Goal: Check status: Check status

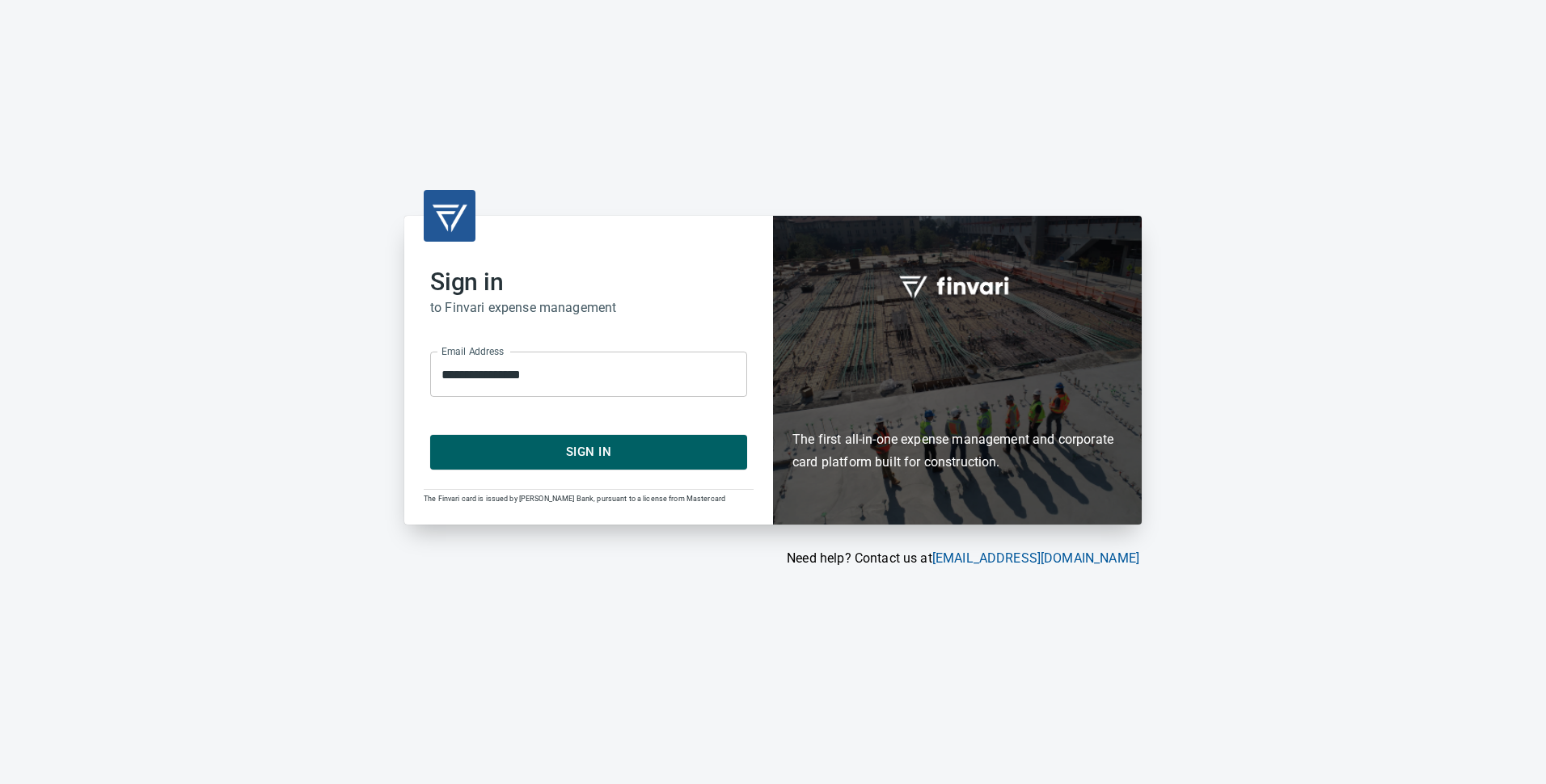
click at [605, 459] on span "Sign In" at bounding box center [588, 452] width 281 height 21
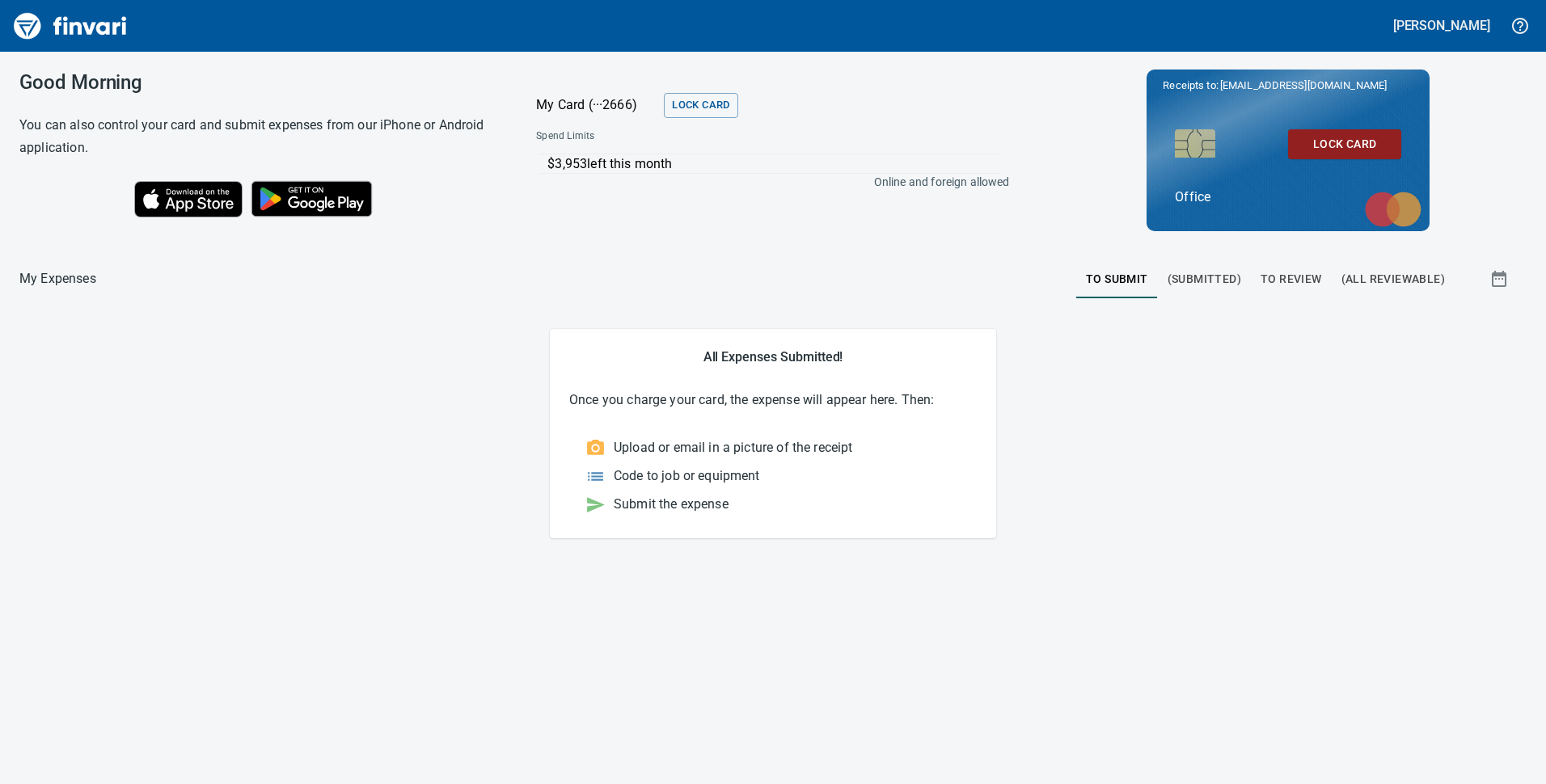
click at [1301, 283] on span "To Review" at bounding box center [1291, 279] width 61 height 20
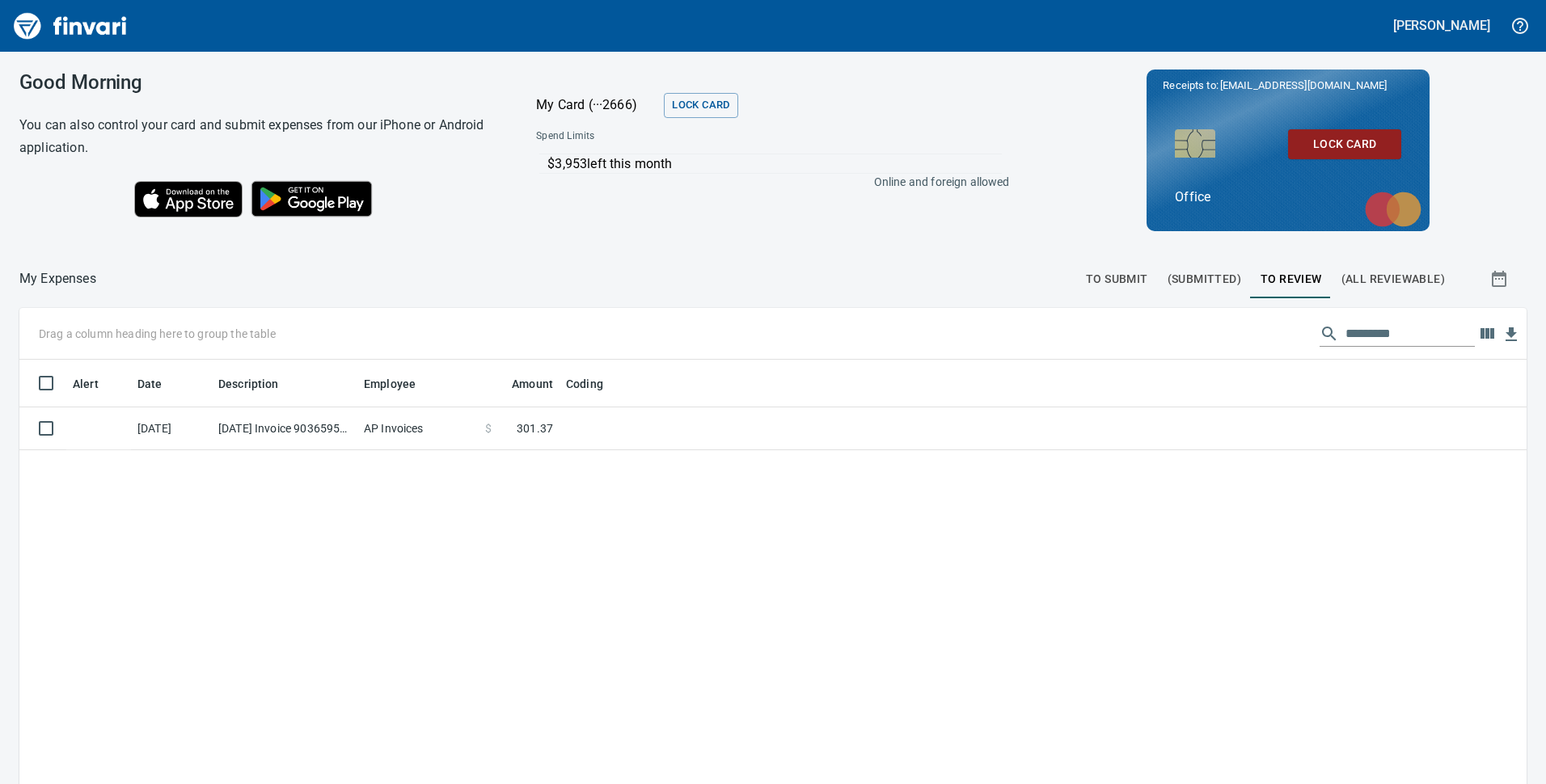
scroll to position [594, 1482]
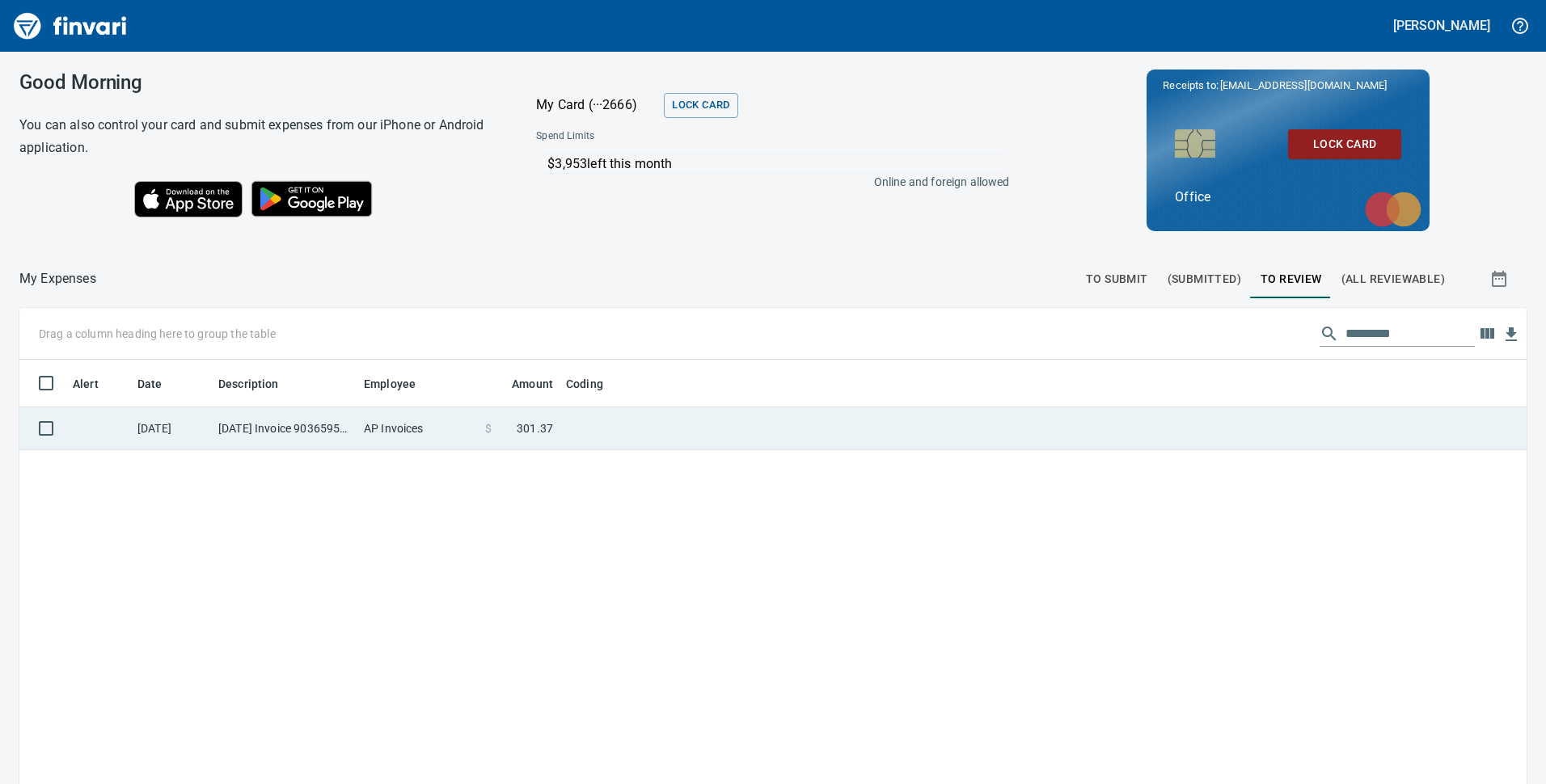
click at [299, 420] on td "[DATE] Invoice 90365954 from Topcon Solutions Inc (1-30481)" at bounding box center [285, 428] width 146 height 43
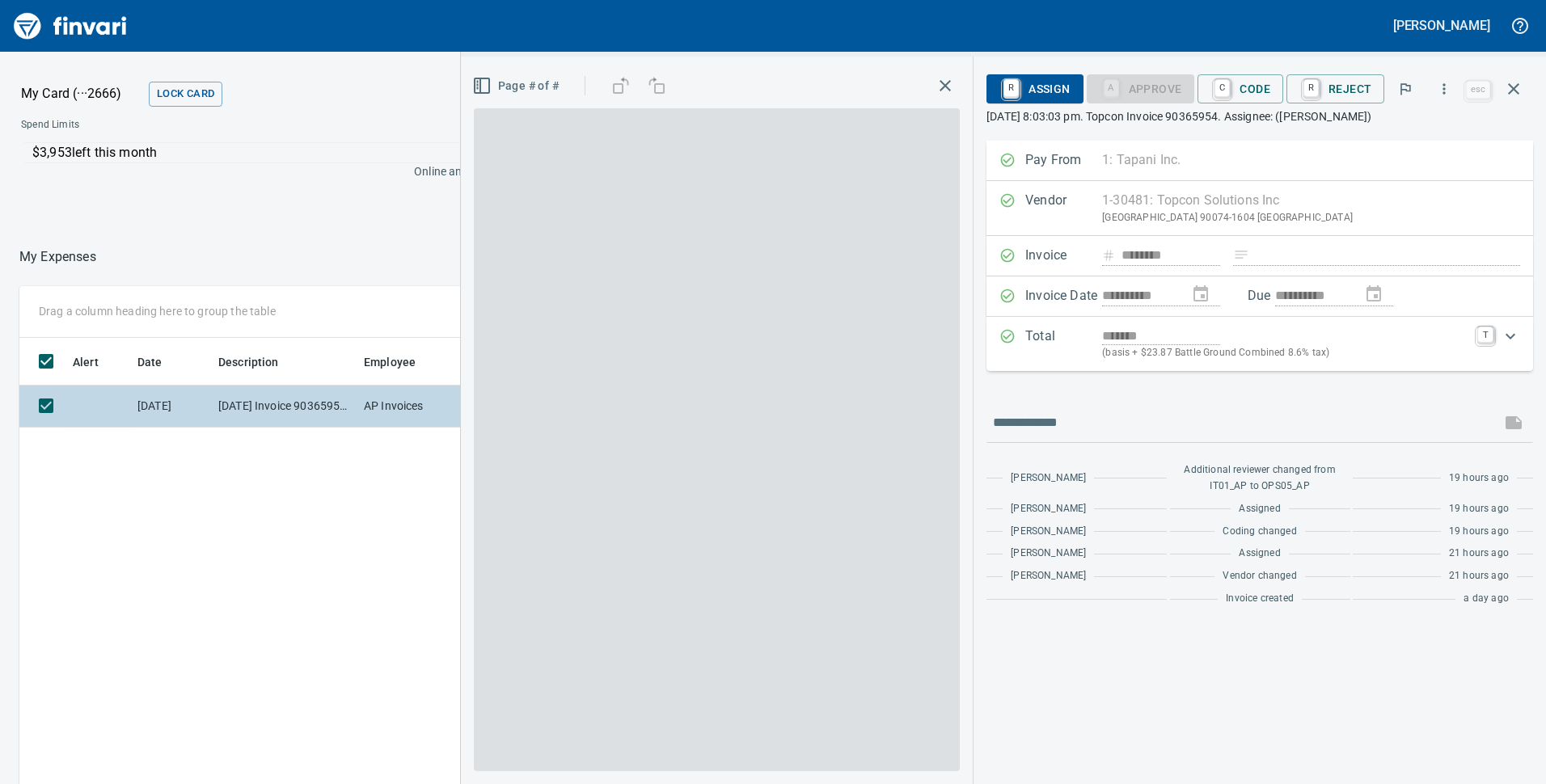
scroll to position [594, 1078]
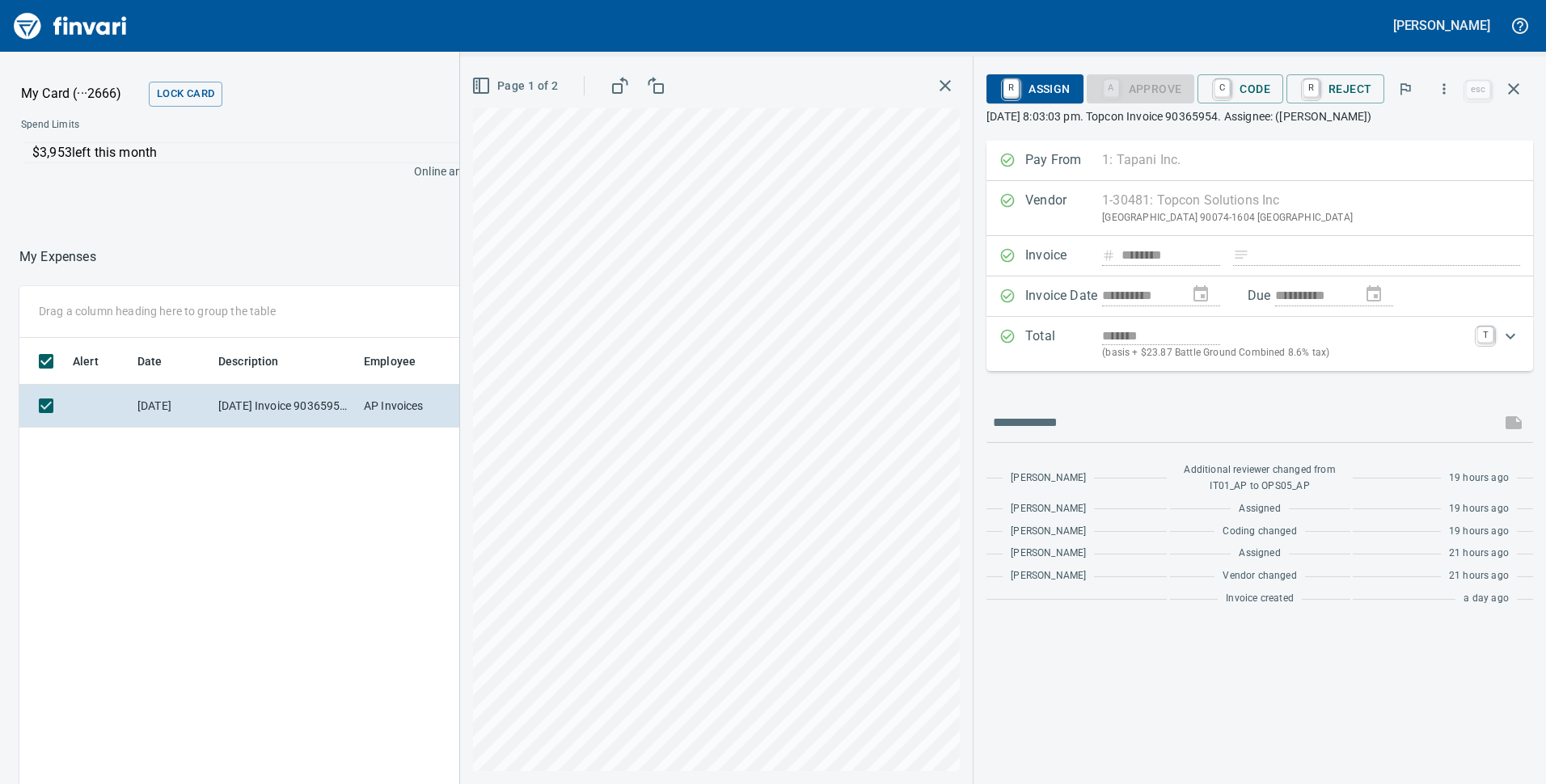
click at [658, 84] on rect "button" at bounding box center [658, 88] width 9 height 9
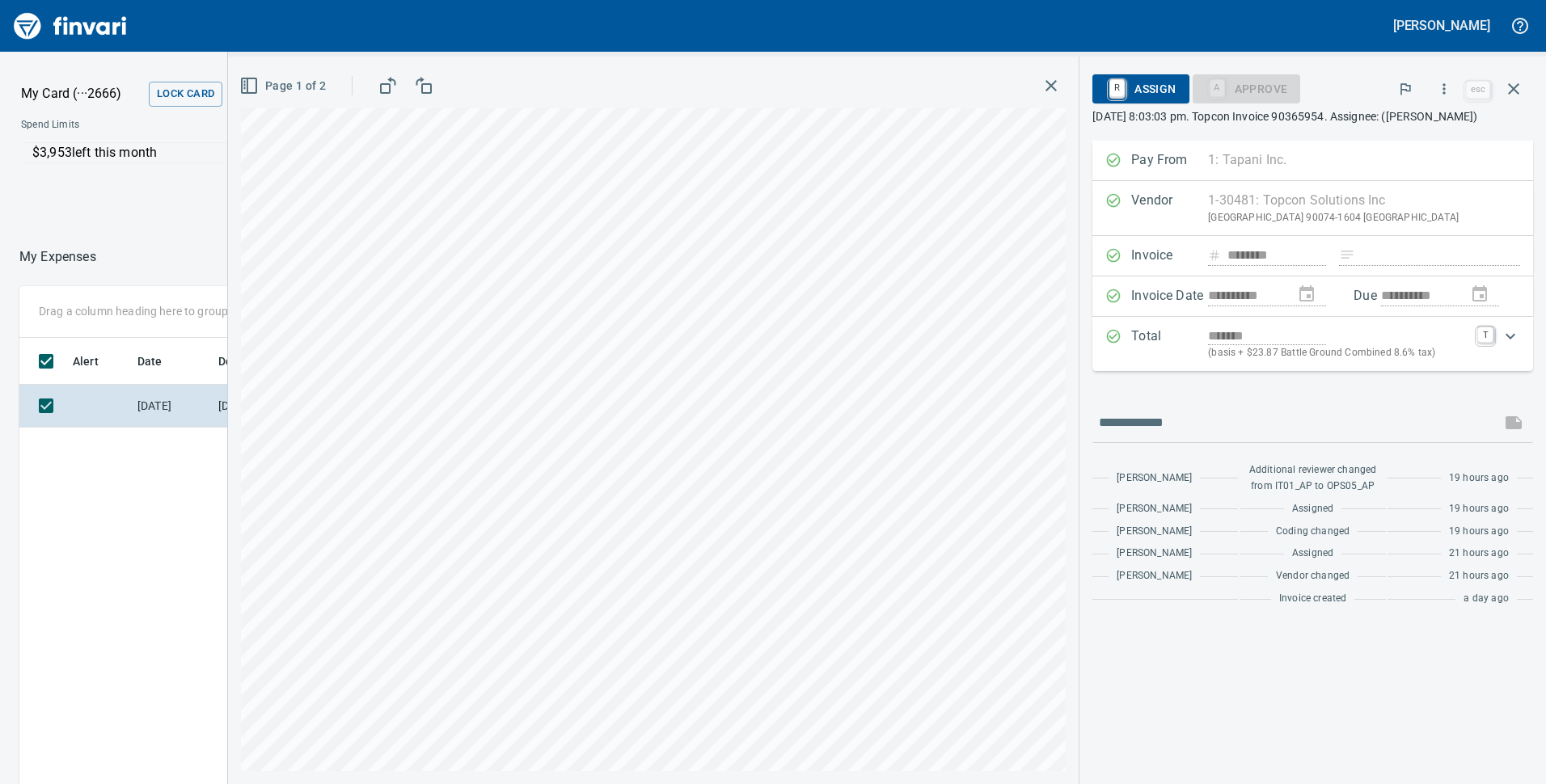
click at [386, 92] on icon "button" at bounding box center [389, 86] width 20 height 20
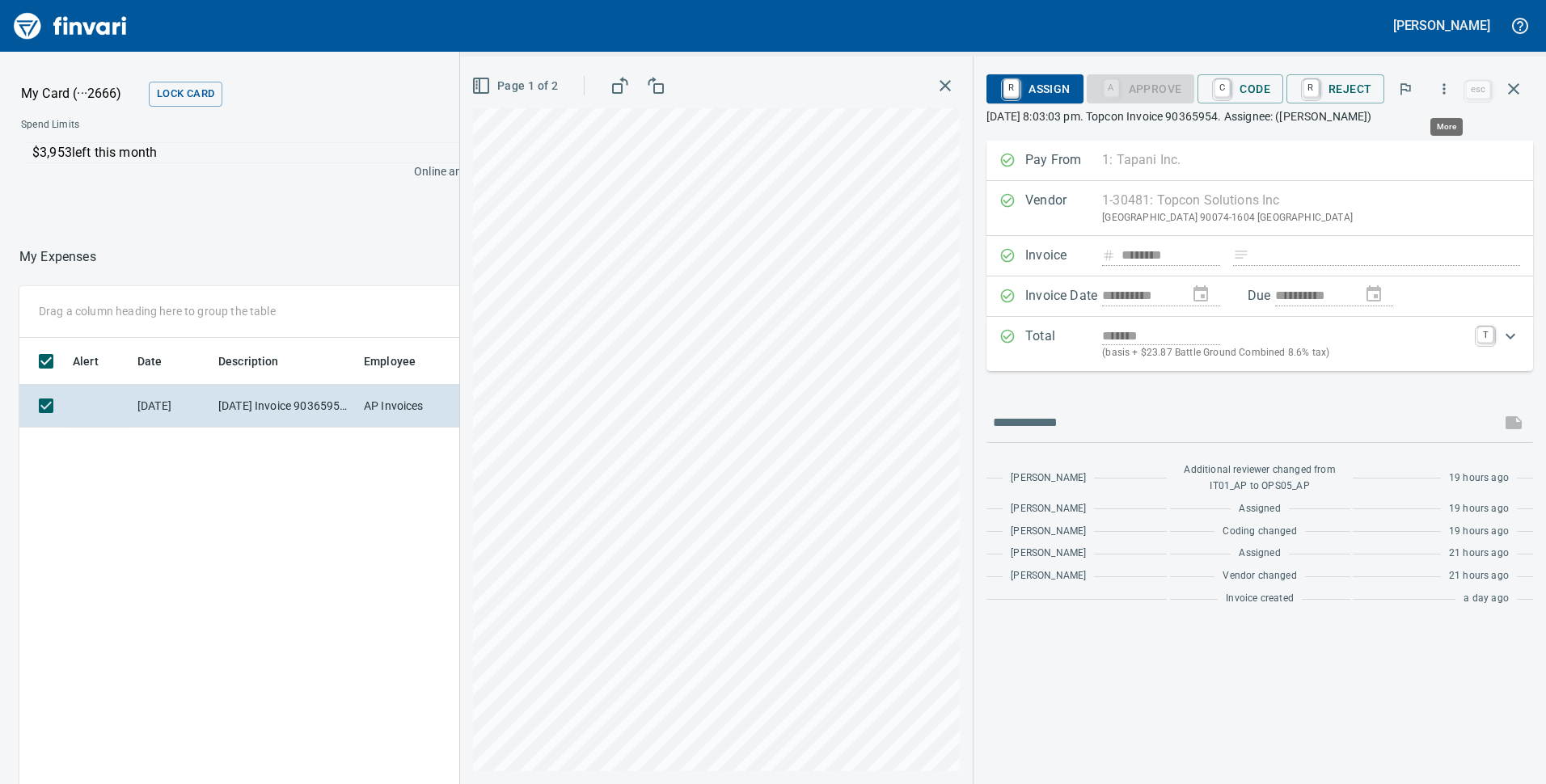
click at [1445, 82] on icon "button" at bounding box center [1444, 89] width 16 height 16
click at [1411, 133] on span "Download" at bounding box center [1441, 136] width 155 height 20
click at [914, 35] on div at bounding box center [553, 25] width 1095 height 38
click at [951, 83] on icon "button" at bounding box center [945, 86] width 11 height 11
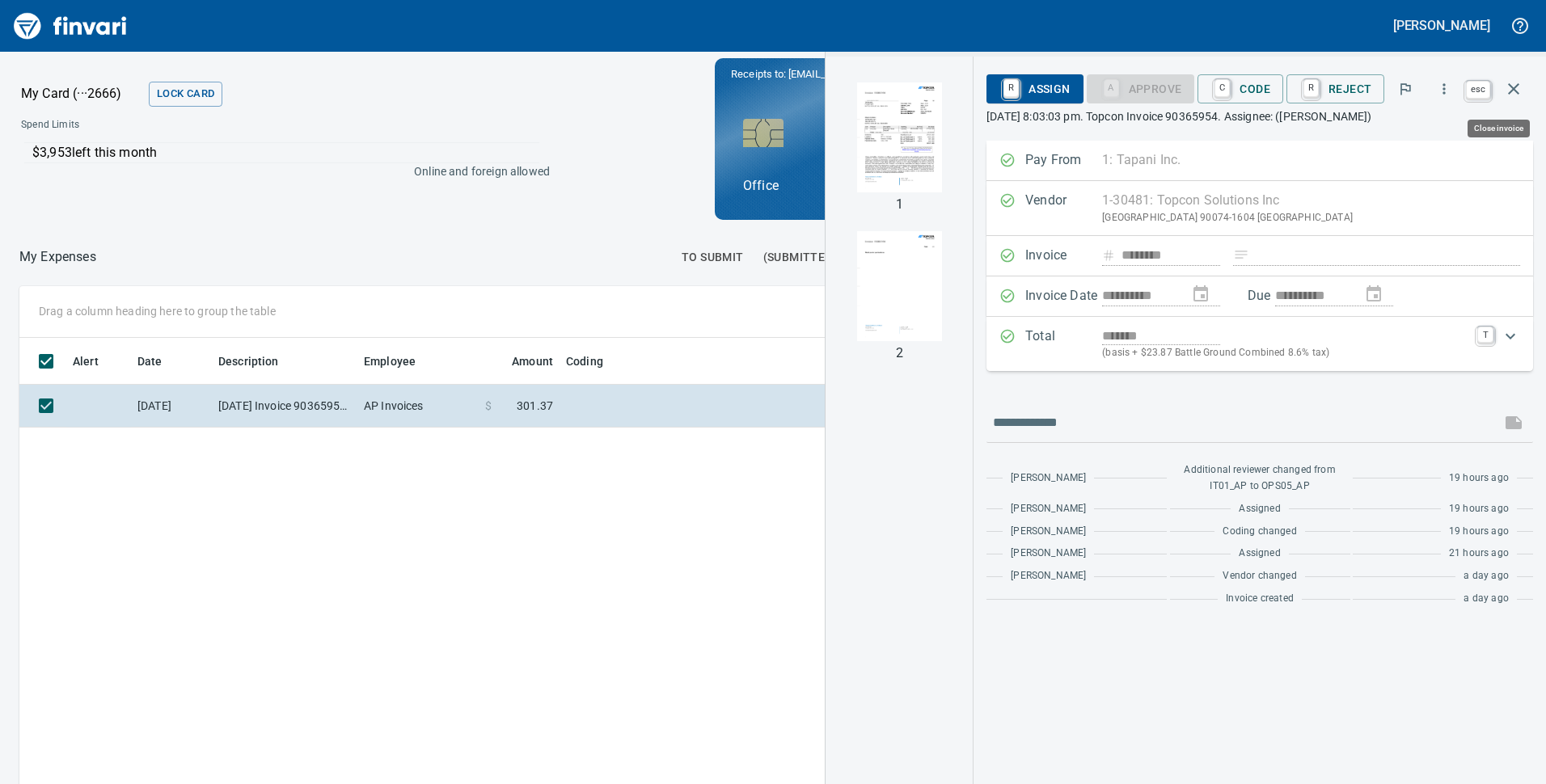
click at [1517, 83] on icon "button" at bounding box center [1513, 89] width 20 height 20
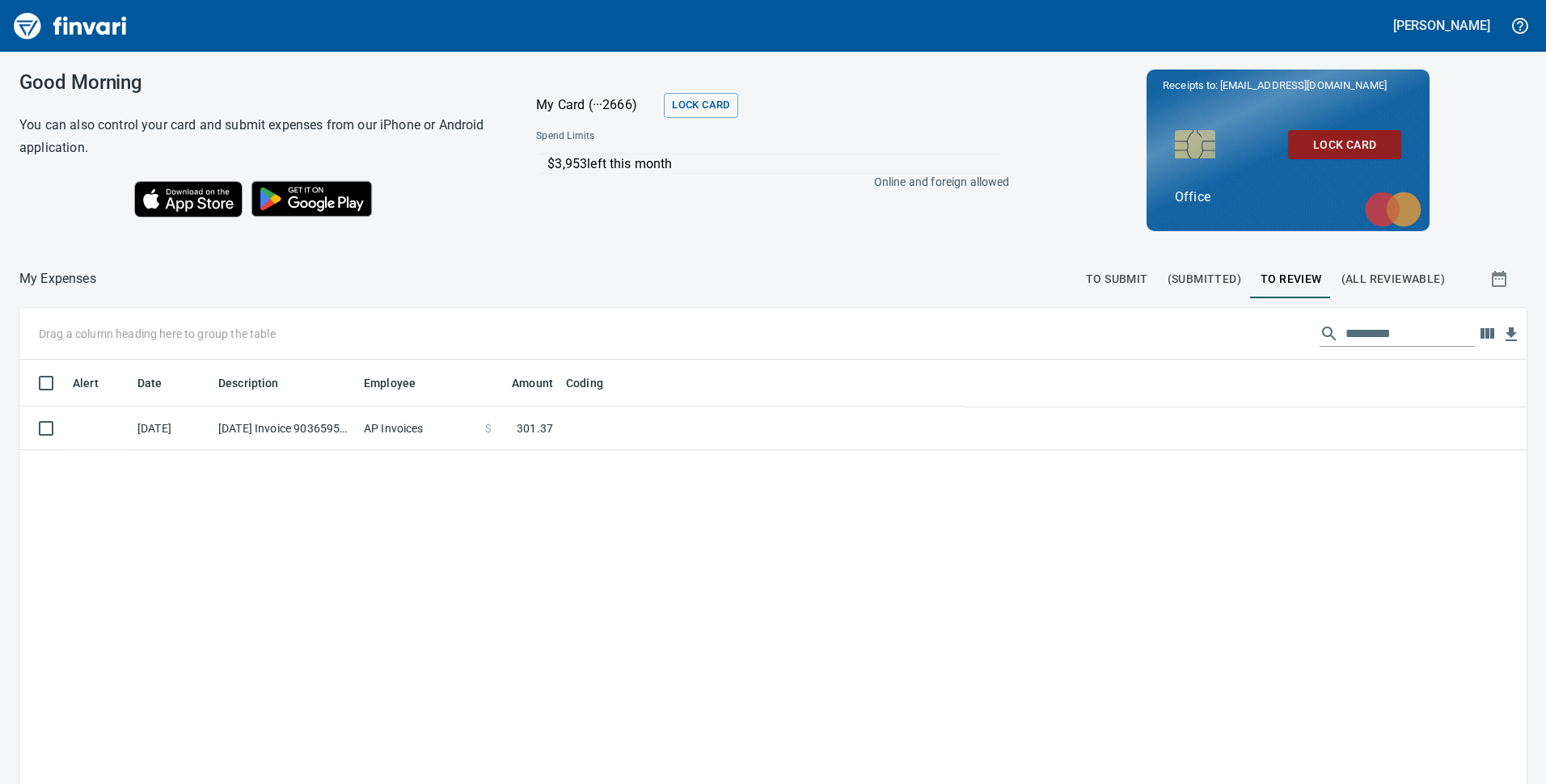
scroll to position [594, 1482]
